Goal: Obtain resource: Obtain resource

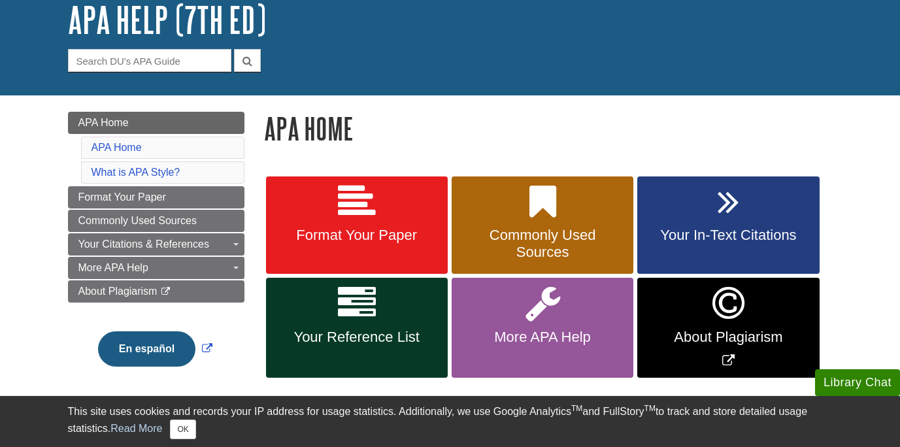
scroll to position [88, 0]
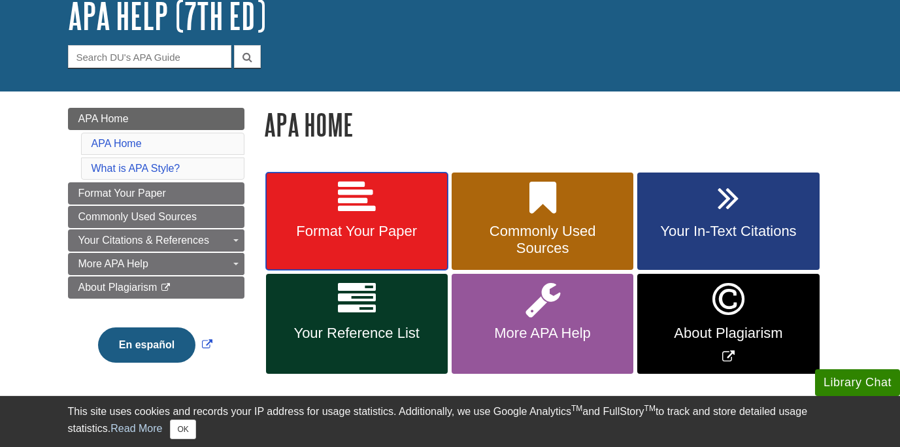
click at [333, 222] on link "Format Your Paper" at bounding box center [357, 222] width 182 height 98
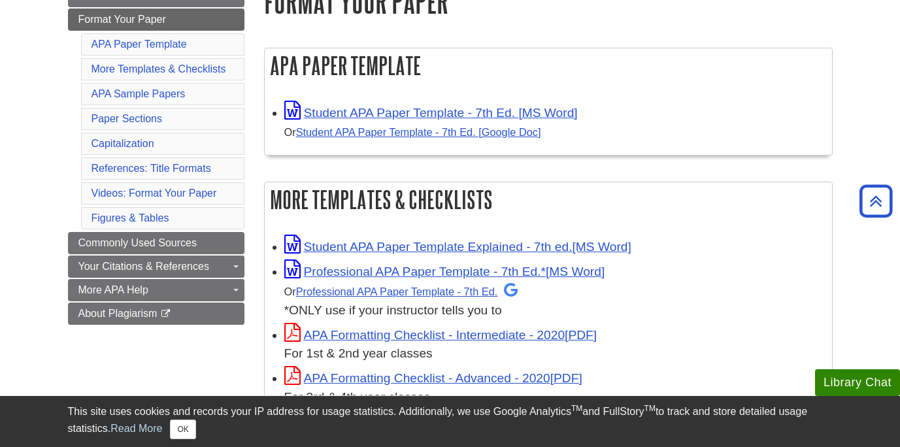
scroll to position [206, 0]
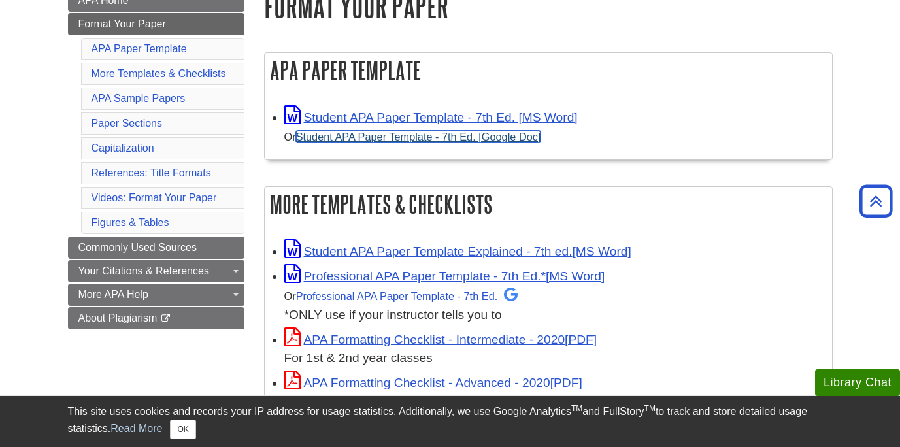
click at [367, 136] on link "Student APA Paper Template - 7th Ed. [Google Doc]" at bounding box center [418, 137] width 245 height 12
